Goal: Navigation & Orientation: Find specific page/section

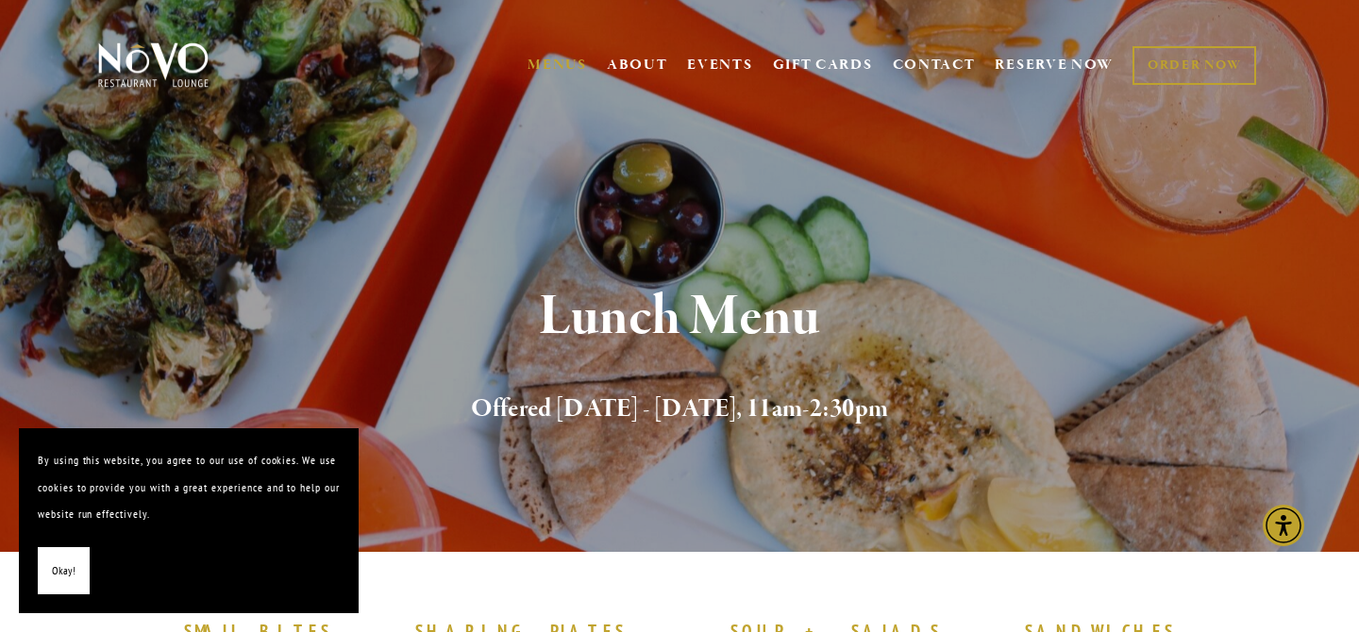
click at [47, 575] on button "Okay!" at bounding box center [64, 571] width 52 height 48
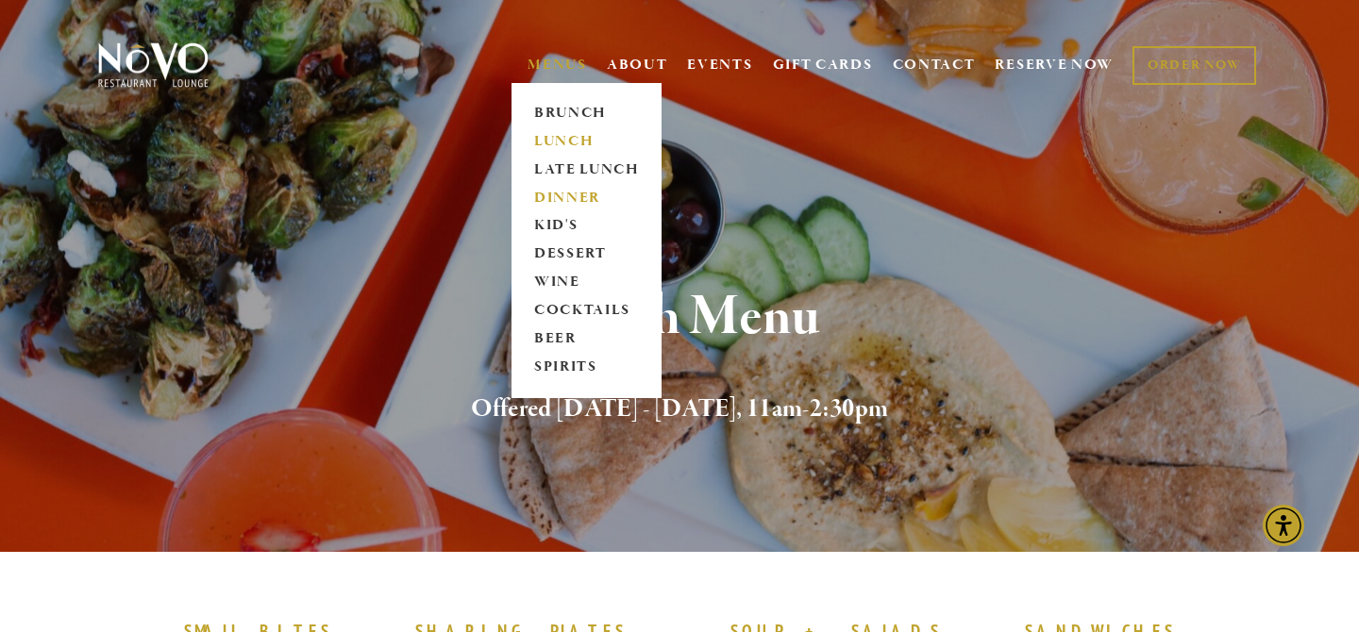
click at [573, 194] on link "DINNER" at bounding box center [586, 198] width 118 height 28
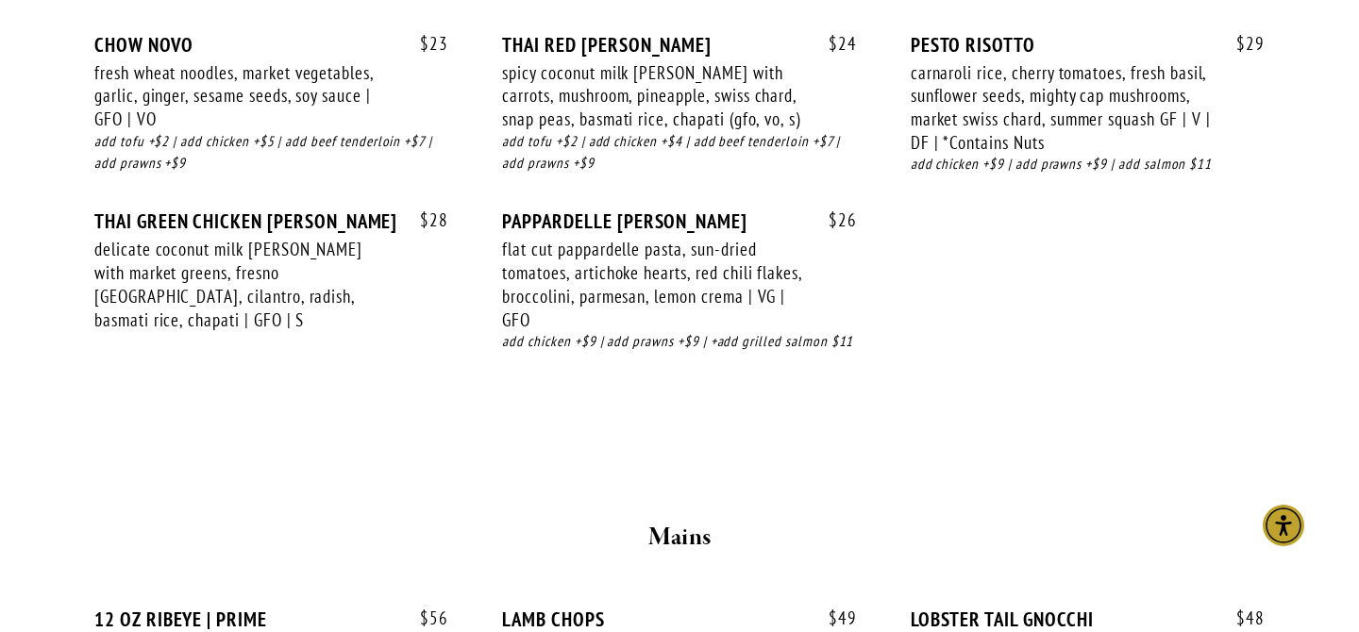
scroll to position [2662, 0]
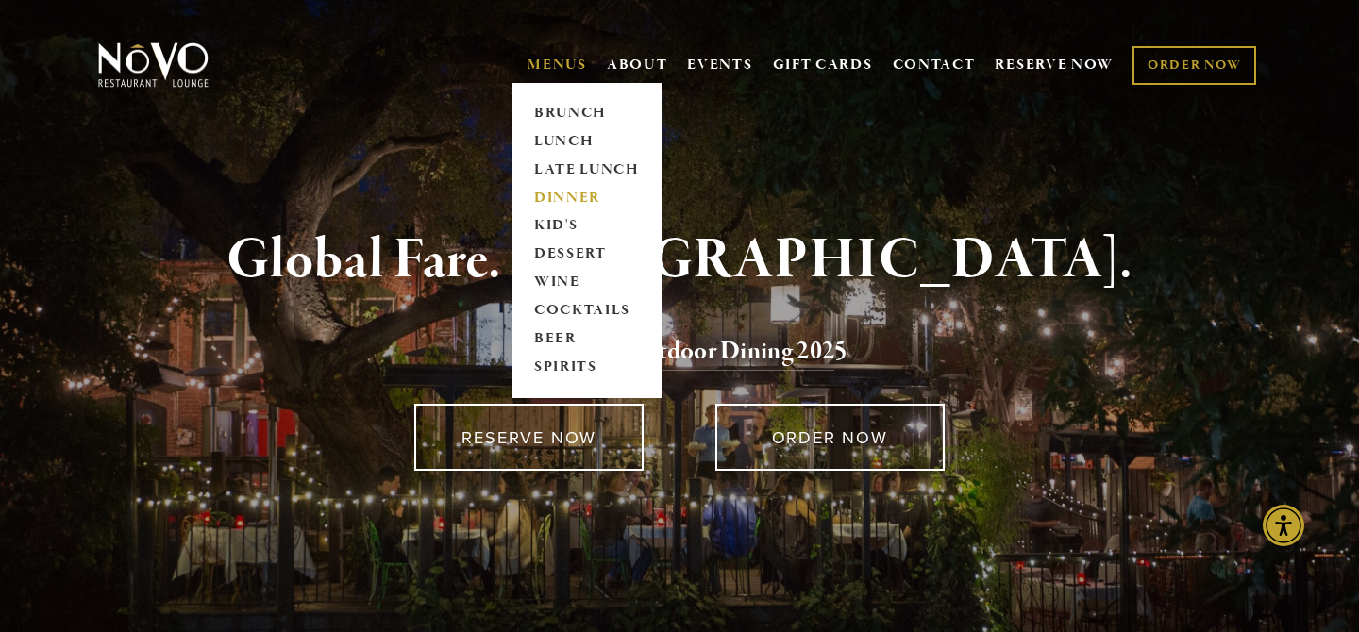
click at [558, 195] on link "DINNER" at bounding box center [586, 198] width 118 height 28
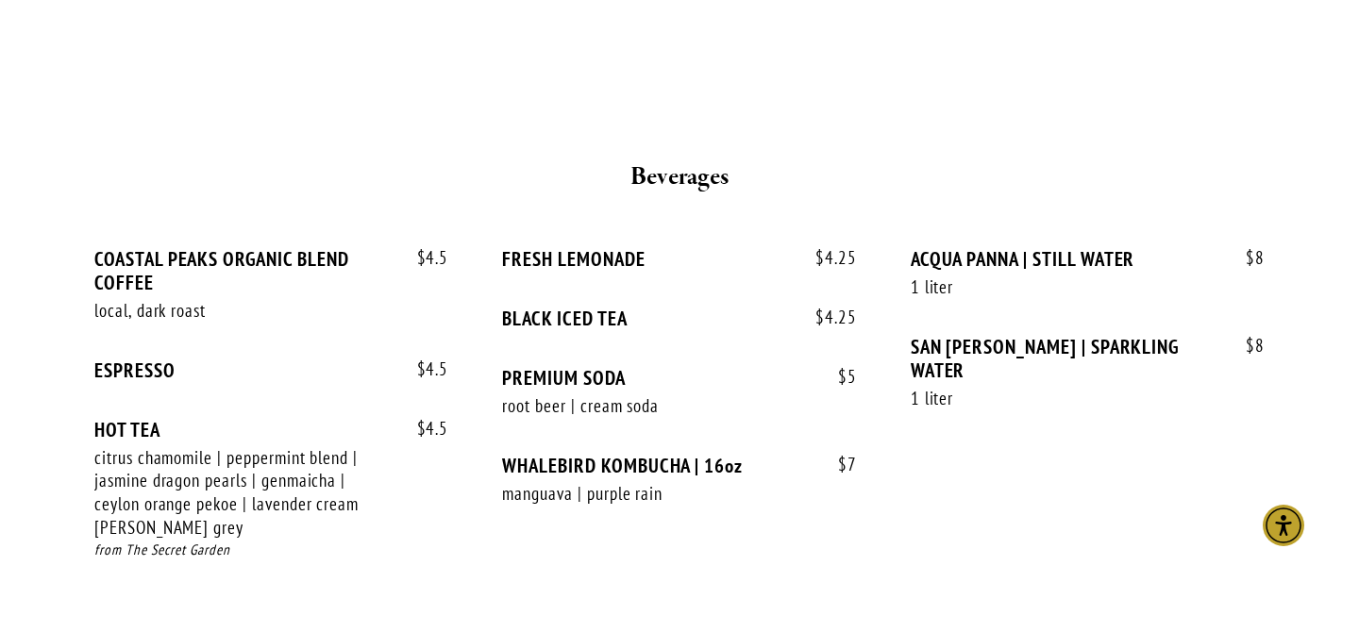
scroll to position [3709, 0]
